Goal: Information Seeking & Learning: Learn about a topic

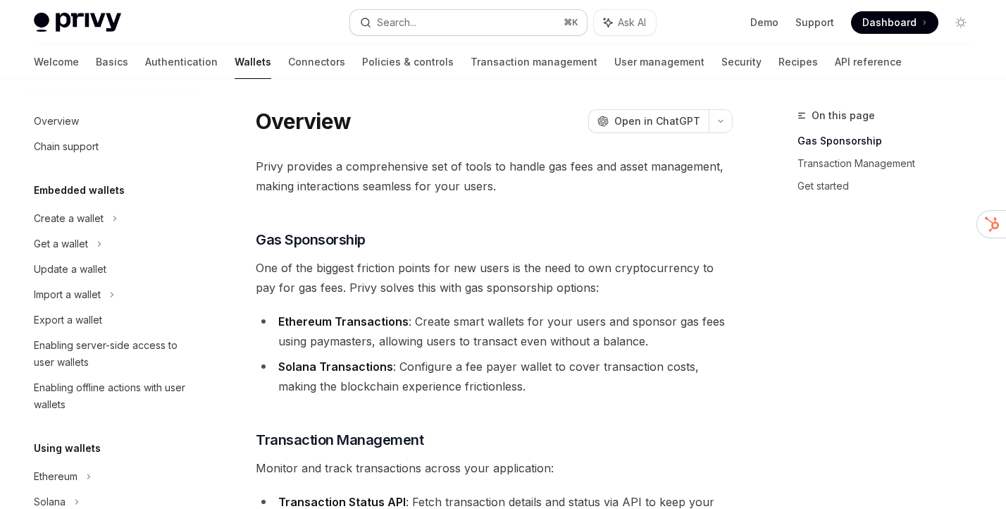
click at [439, 23] on button "Search... ⌘ K" at bounding box center [468, 22] width 236 height 25
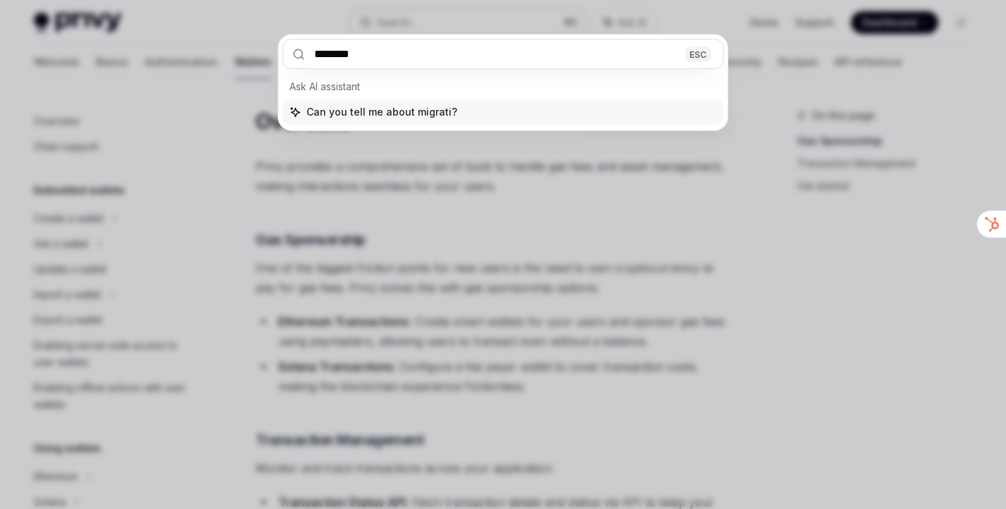
type input "*********"
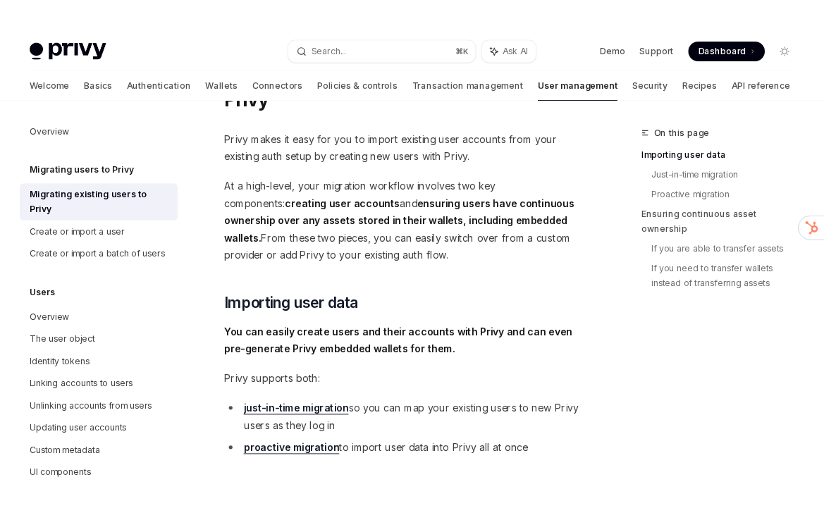
scroll to position [39, 0]
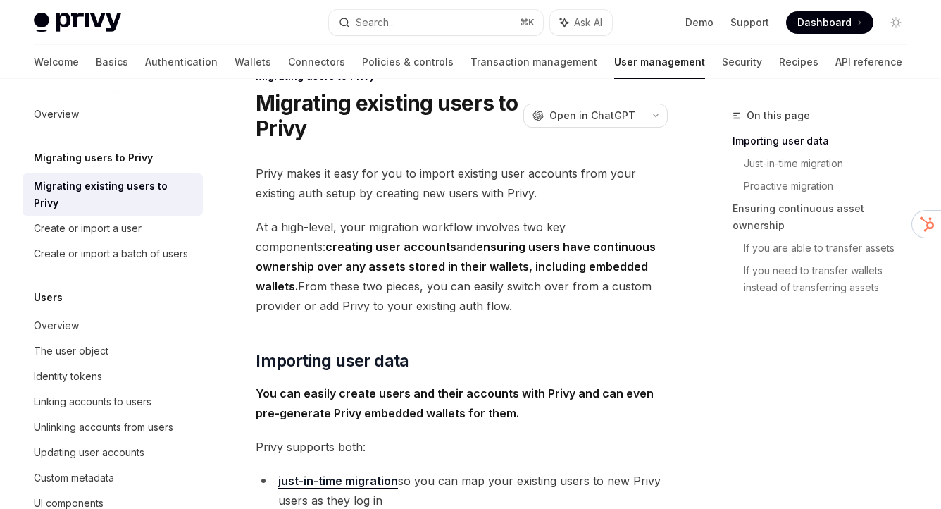
type textarea "*"
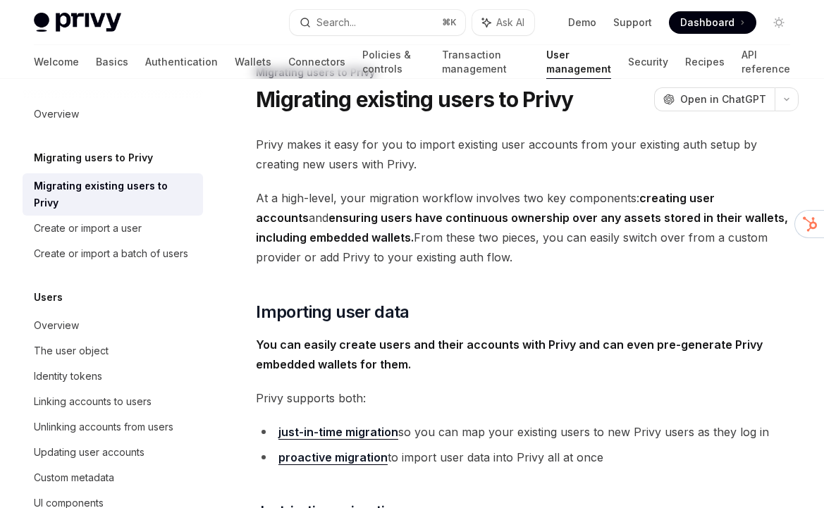
scroll to position [0, 0]
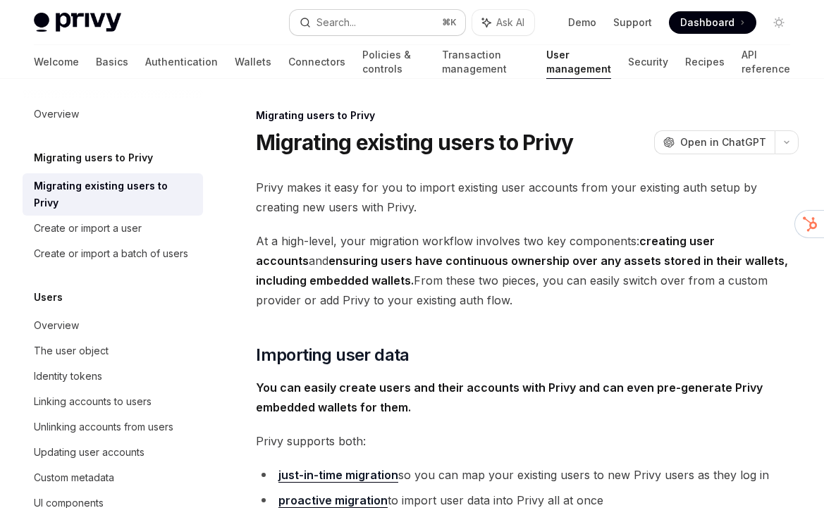
click at [357, 21] on button "Search... ⌘ K" at bounding box center [377, 22] width 175 height 25
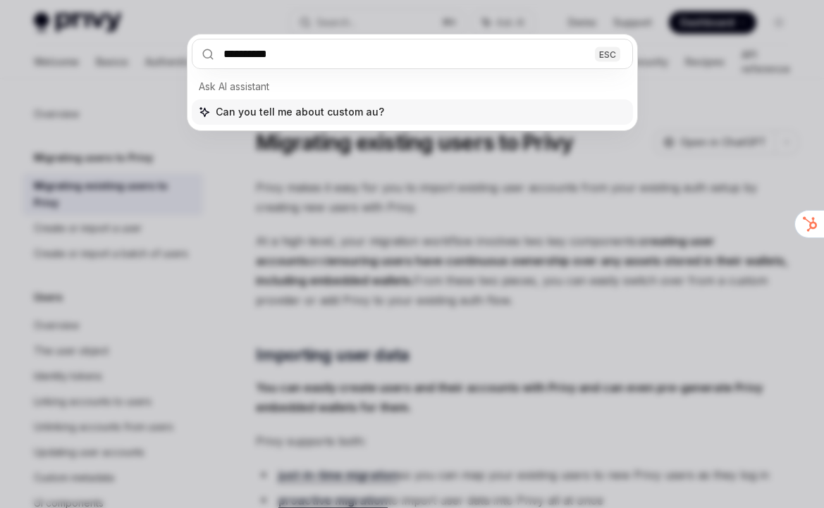
type input "**********"
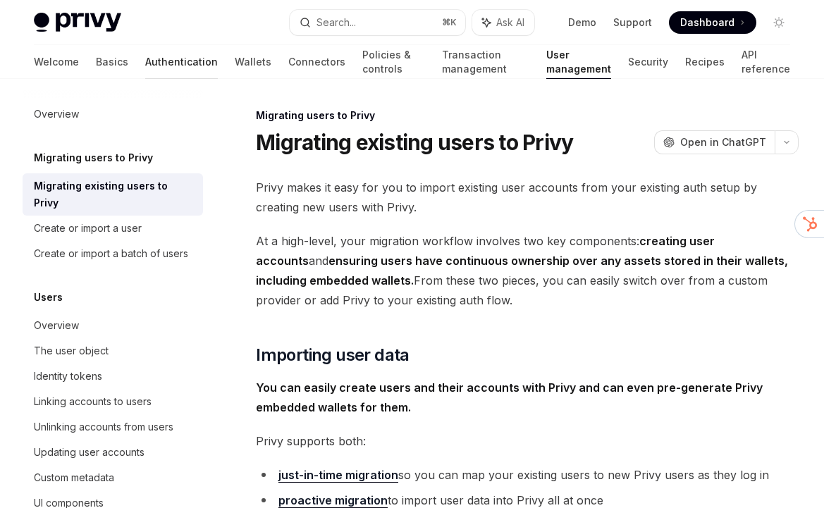
click at [145, 75] on link "Authentication" at bounding box center [181, 62] width 73 height 34
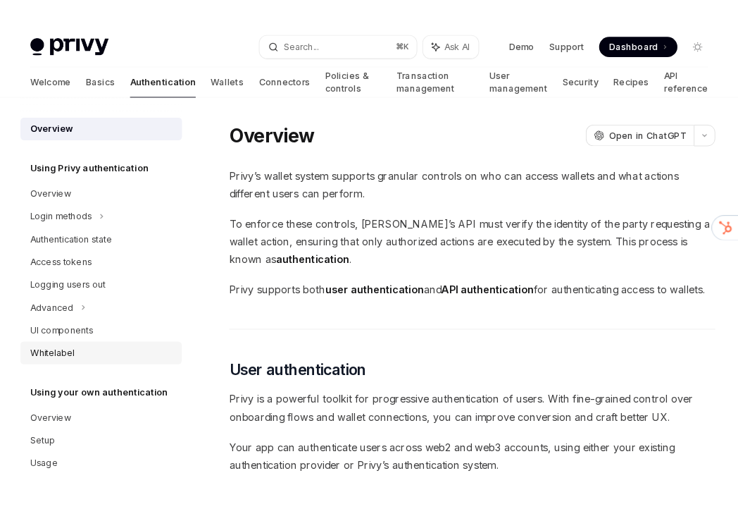
scroll to position [19, 0]
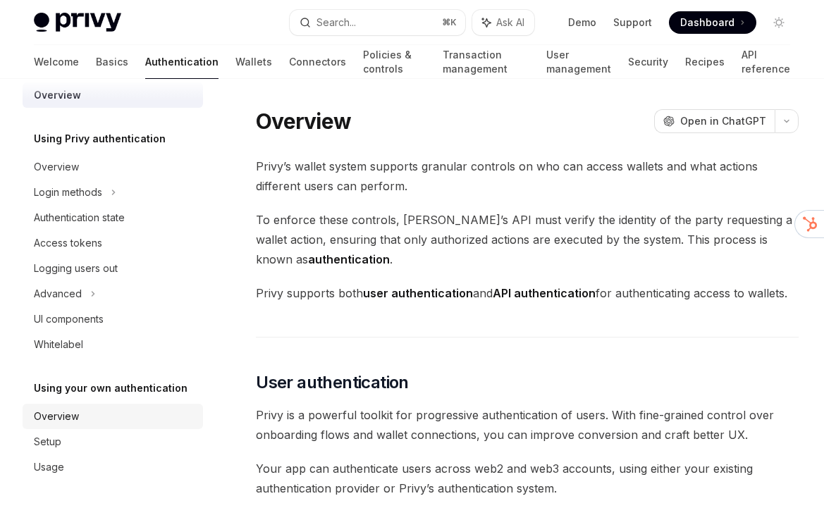
click at [109, 418] on div "Overview" at bounding box center [114, 416] width 161 height 17
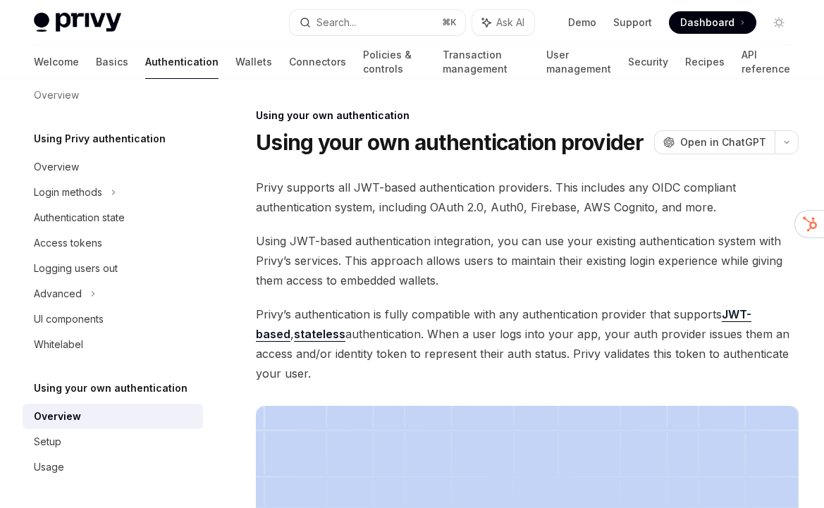
click at [399, 205] on span "Privy supports all JWT-based authentication providers. This includes any OIDC c…" at bounding box center [527, 197] width 542 height 39
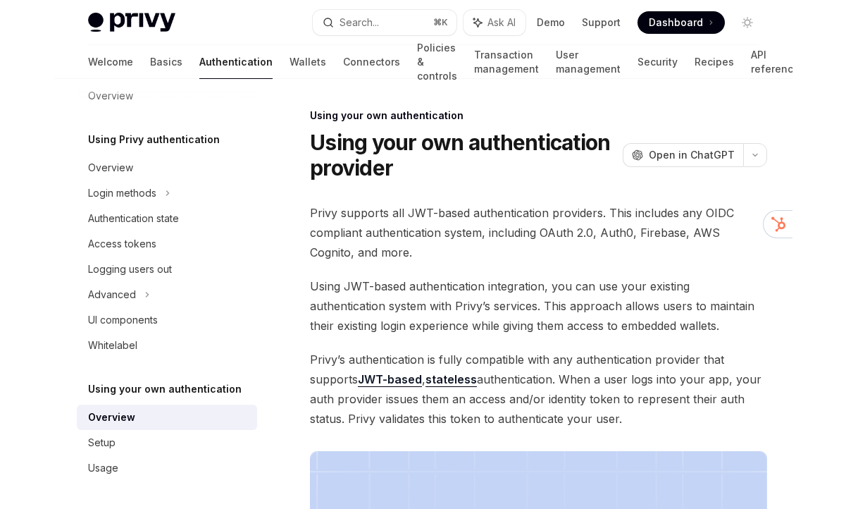
scroll to position [18, 0]
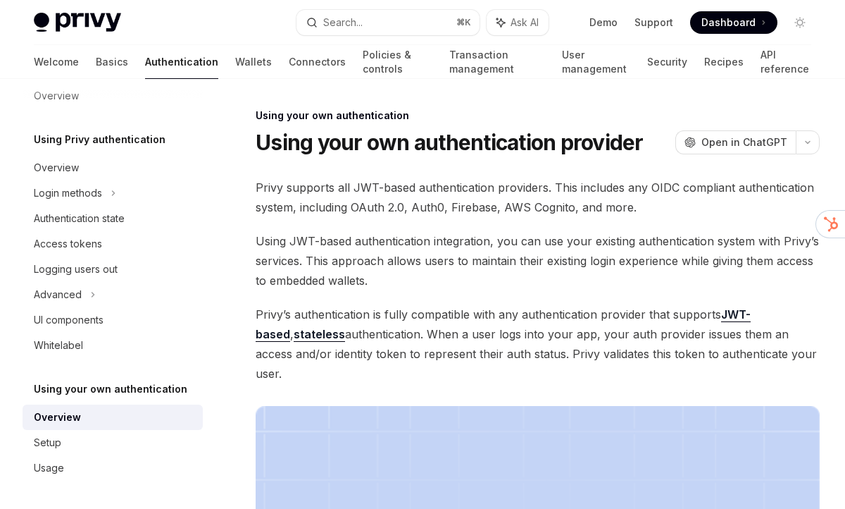
type textarea "*"
click at [348, 28] on div "Search..." at bounding box center [343, 22] width 39 height 17
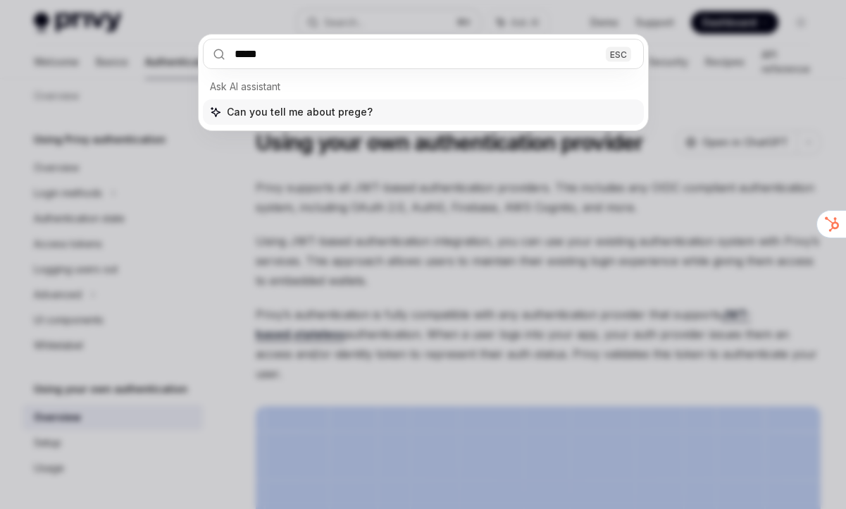
type input "******"
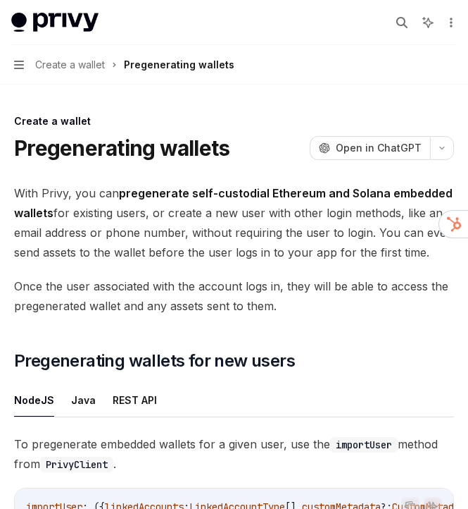
type textarea "*"
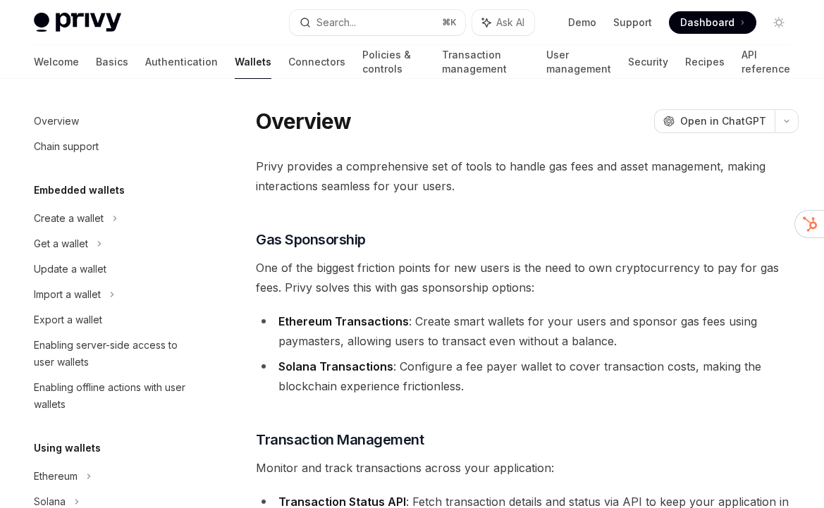
type textarea "*"
